Goal: Find specific page/section: Find specific page/section

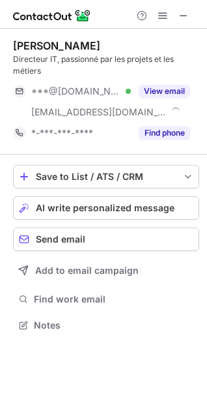
scroll to position [316, 207]
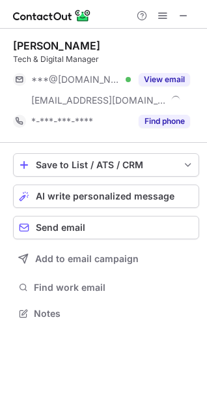
scroll to position [304, 207]
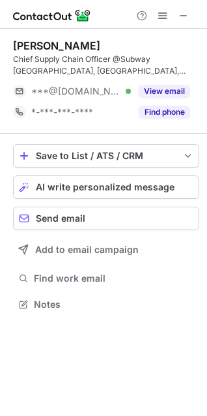
scroll to position [295, 207]
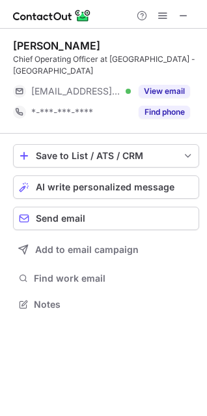
scroll to position [284, 207]
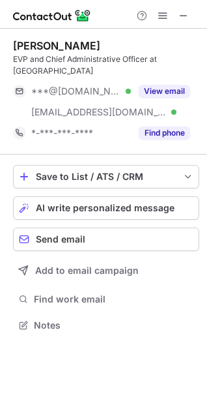
scroll to position [316, 207]
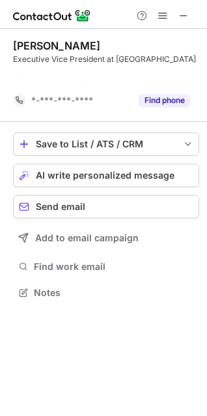
scroll to position [263, 207]
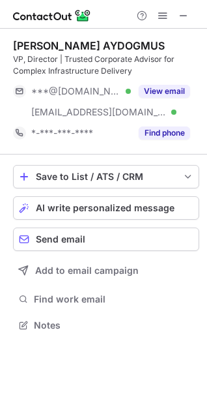
scroll to position [316, 207]
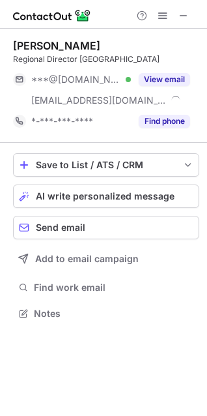
scroll to position [304, 207]
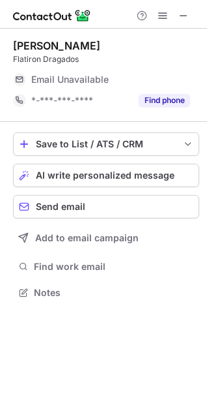
scroll to position [287, 207]
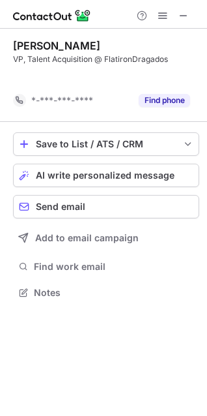
scroll to position [263, 207]
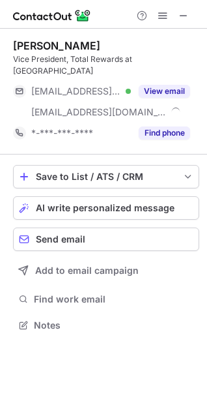
scroll to position [304, 207]
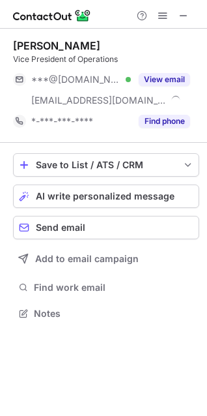
scroll to position [304, 207]
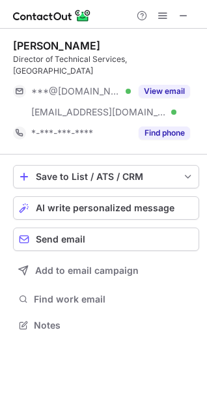
scroll to position [304, 207]
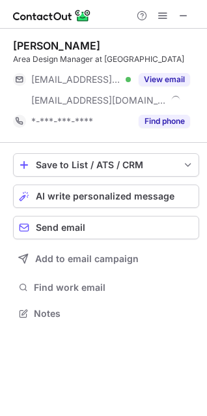
scroll to position [304, 207]
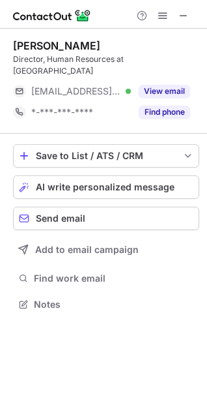
scroll to position [284, 207]
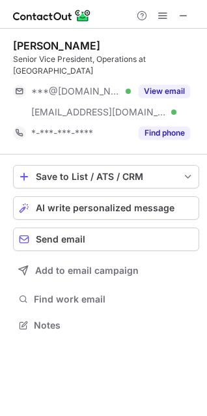
scroll to position [316, 207]
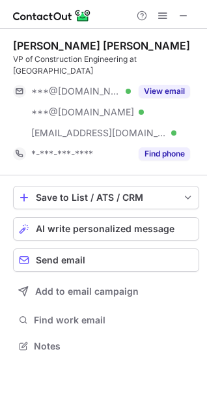
scroll to position [337, 207]
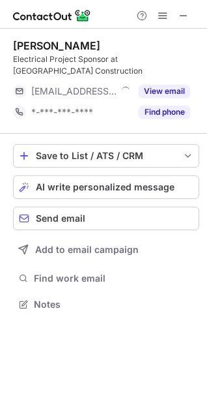
scroll to position [295, 207]
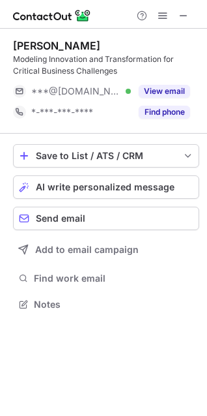
scroll to position [295, 207]
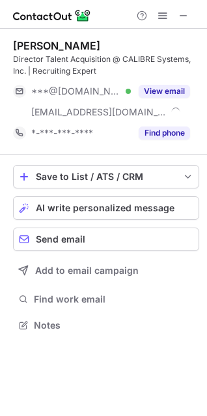
scroll to position [316, 207]
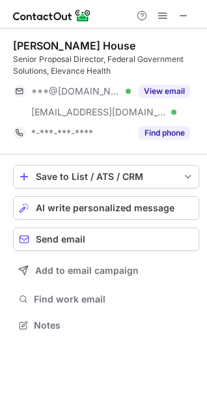
scroll to position [316, 207]
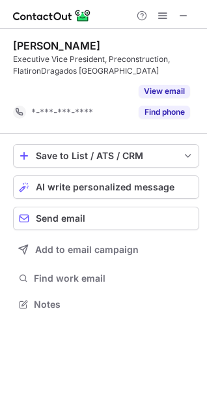
scroll to position [274, 207]
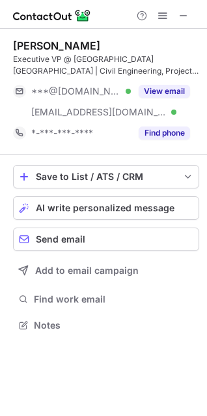
scroll to position [316, 207]
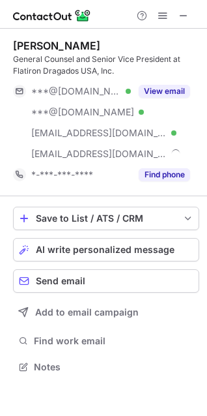
scroll to position [358, 207]
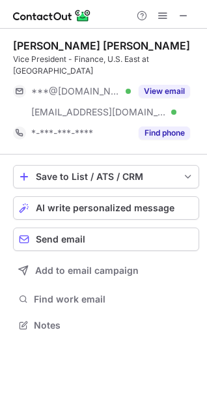
scroll to position [316, 207]
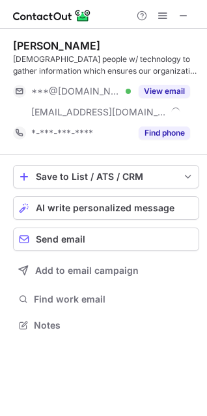
scroll to position [316, 207]
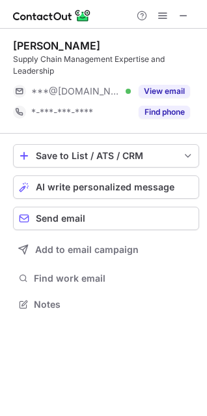
scroll to position [295, 207]
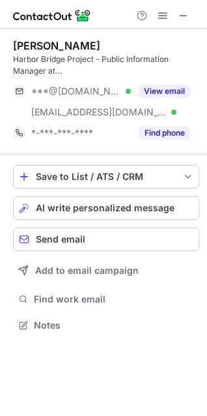
scroll to position [316, 207]
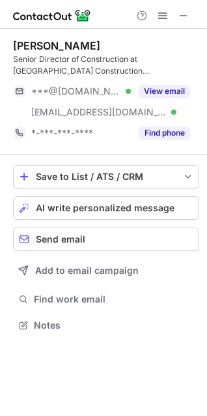
scroll to position [316, 207]
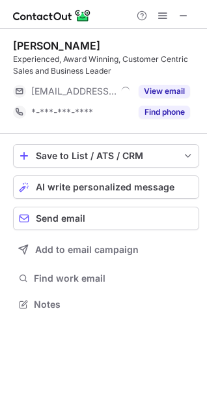
scroll to position [295, 207]
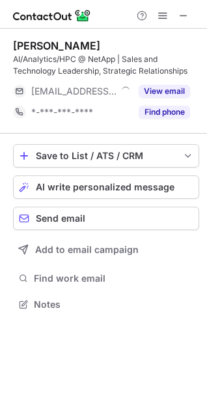
scroll to position [295, 207]
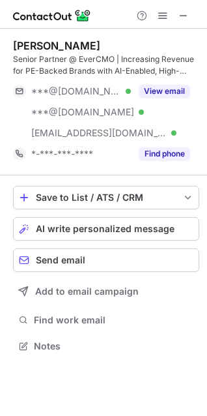
scroll to position [337, 207]
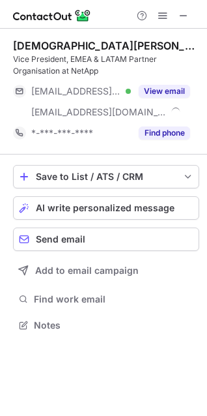
scroll to position [316, 207]
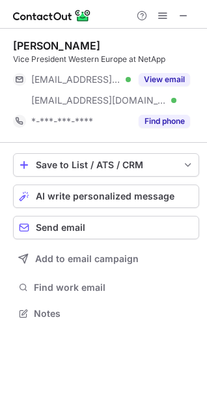
scroll to position [304, 207]
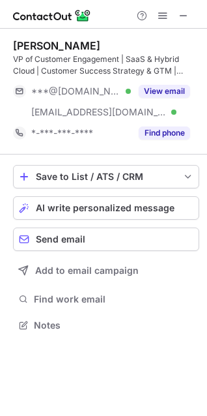
scroll to position [316, 207]
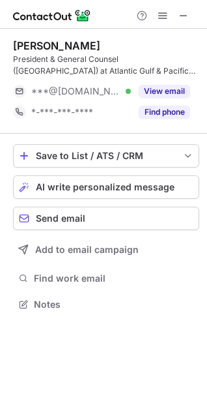
scroll to position [295, 207]
